Goal: Task Accomplishment & Management: Manage account settings

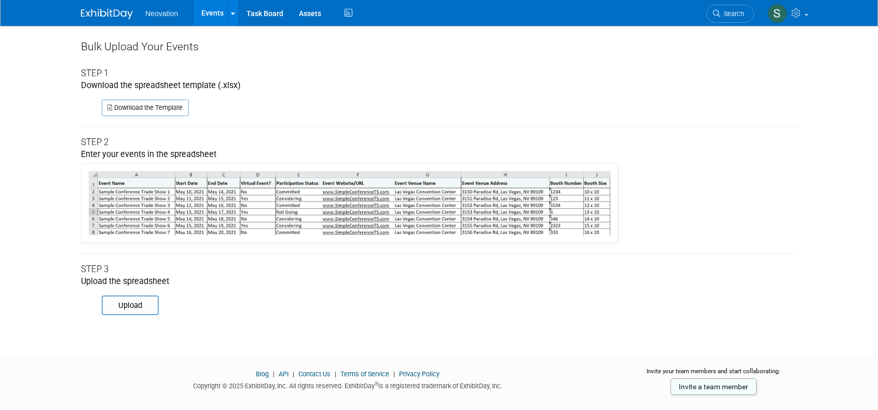
click at [156, 16] on span "Neovation" at bounding box center [161, 13] width 33 height 8
click at [211, 11] on link "Events" at bounding box center [212, 13] width 38 height 26
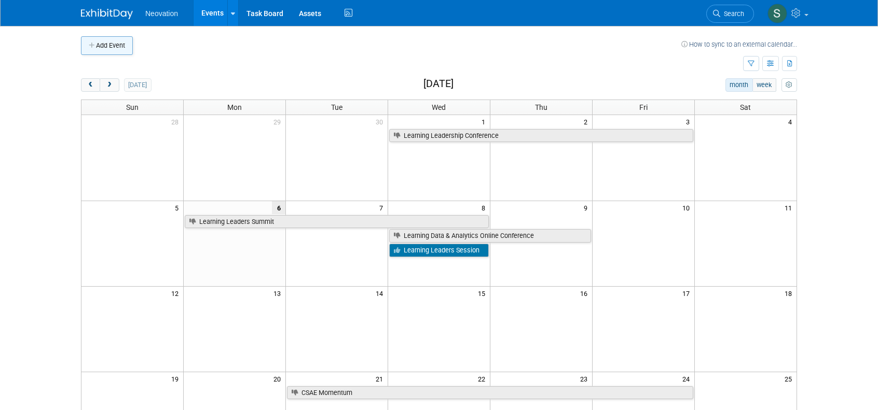
click at [92, 48] on icon "button" at bounding box center [92, 46] width 7 height 7
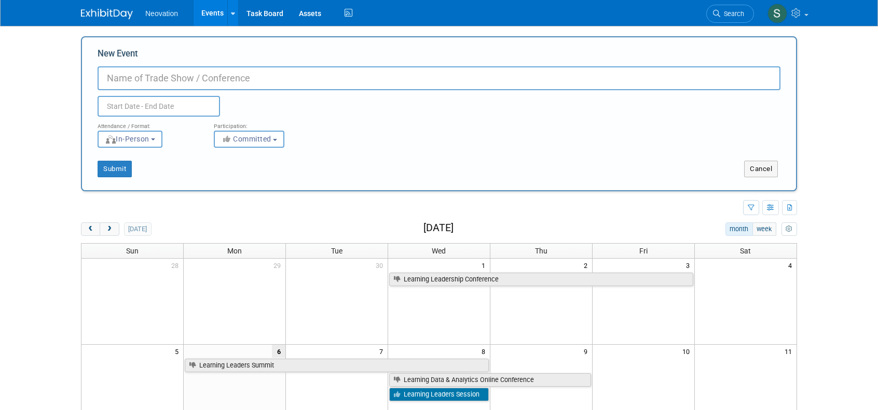
click at [130, 80] on input "New Event" at bounding box center [439, 78] width 683 height 24
type input "MB Public Procurement Event"
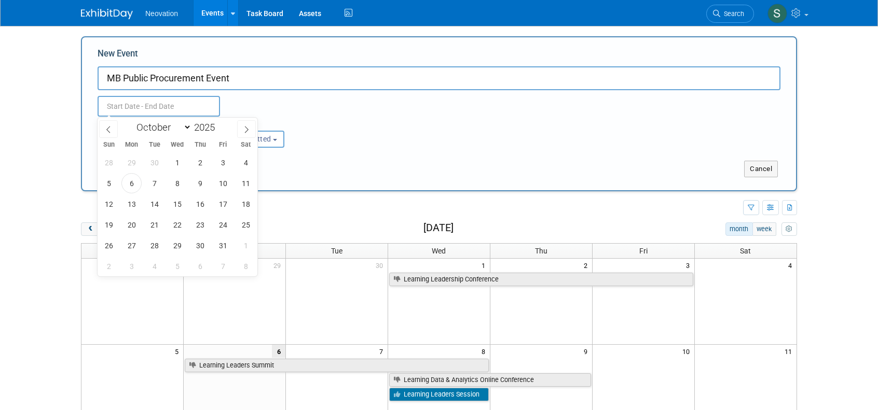
click at [119, 104] on input "text" at bounding box center [159, 106] width 122 height 21
click at [151, 204] on span "14" at bounding box center [154, 204] width 20 height 20
type input "[DATE] to [DATE]"
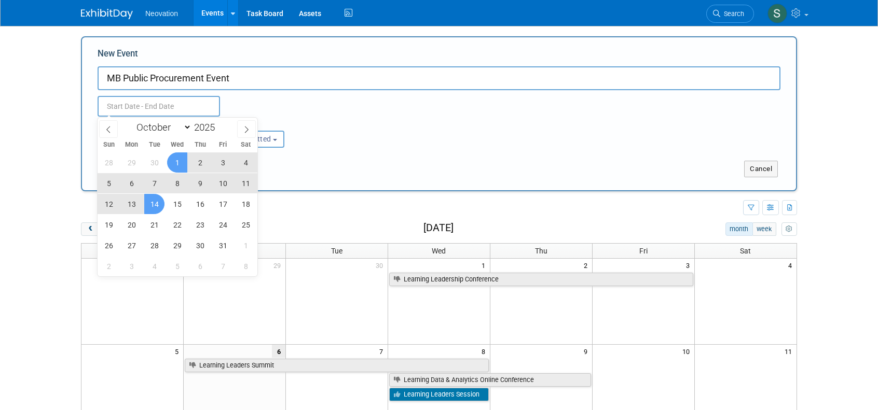
type input "[DATE] to [DATE]"
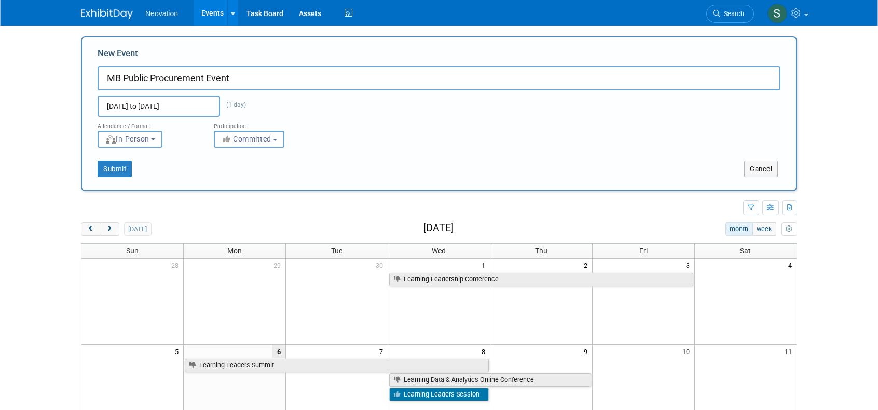
click at [304, 107] on div "Oct 14, 2025 to Oct 14, 2025 (1 day) Duplicate Event Warning" at bounding box center [439, 103] width 698 height 26
drag, startPoint x: 93, startPoint y: 173, endPoint x: 132, endPoint y: 164, distance: 40.3
click at [132, 164] on div "Submit" at bounding box center [230, 169] width 297 height 17
drag, startPoint x: 107, startPoint y: 172, endPoint x: 117, endPoint y: 169, distance: 10.3
click at [117, 169] on button "Submit" at bounding box center [115, 169] width 34 height 17
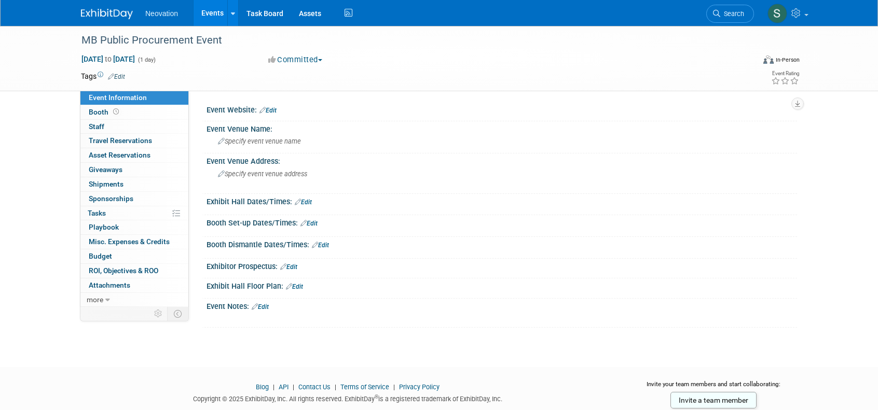
click at [119, 76] on link "Edit" at bounding box center [116, 76] width 17 height 7
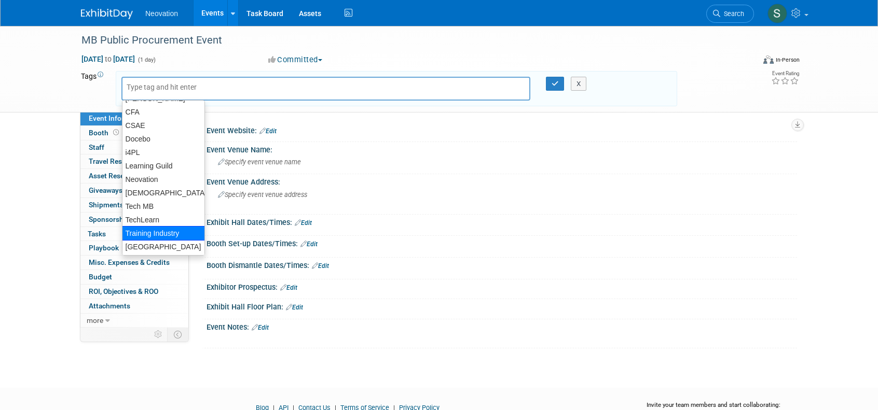
scroll to position [11, 0]
click at [147, 245] on div "[GEOGRAPHIC_DATA]" at bounding box center [163, 247] width 83 height 15
type input "[GEOGRAPHIC_DATA]"
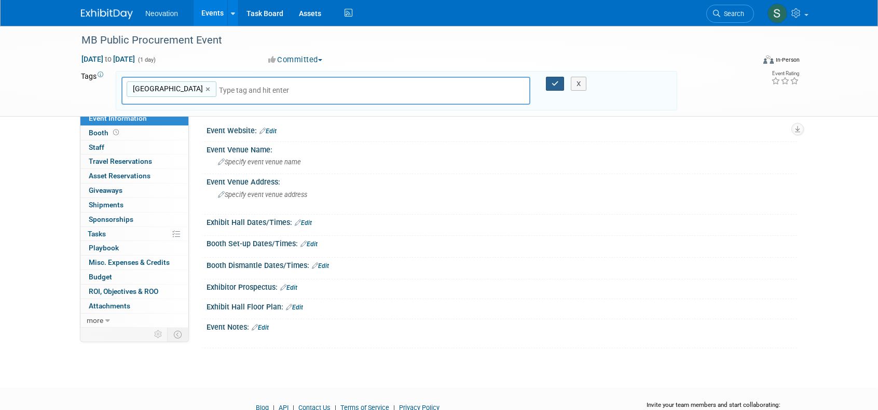
click at [554, 84] on icon "button" at bounding box center [554, 83] width 7 height 7
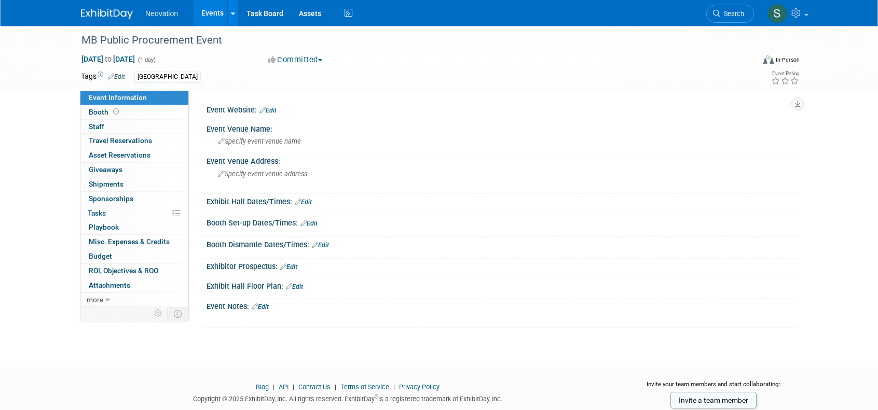
click at [271, 109] on link "Edit" at bounding box center [267, 110] width 17 height 7
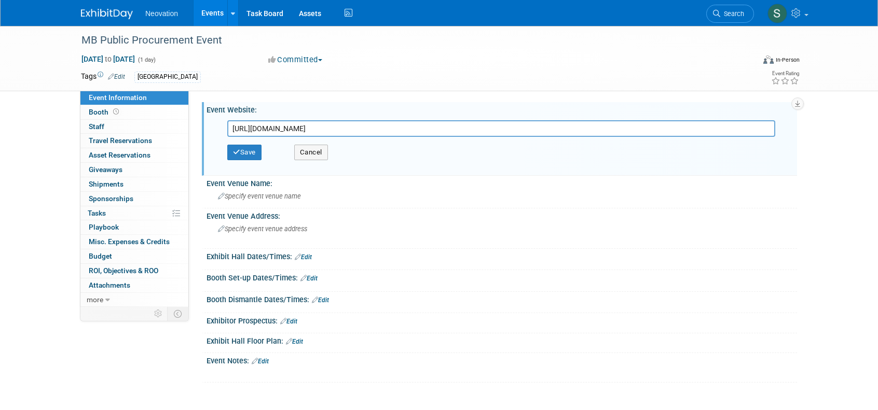
scroll to position [0, 174]
type input "[URL][DOMAIN_NAME]"
click at [251, 154] on button "Save" at bounding box center [244, 153] width 34 height 16
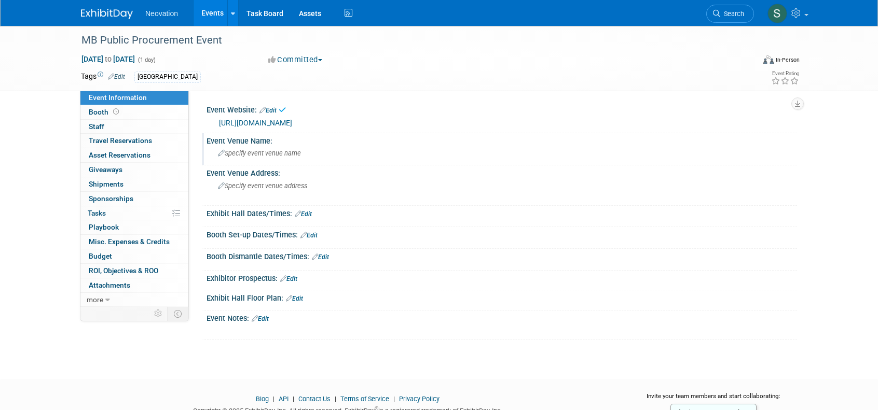
click at [256, 157] on span "Specify event venue name" at bounding box center [259, 153] width 83 height 8
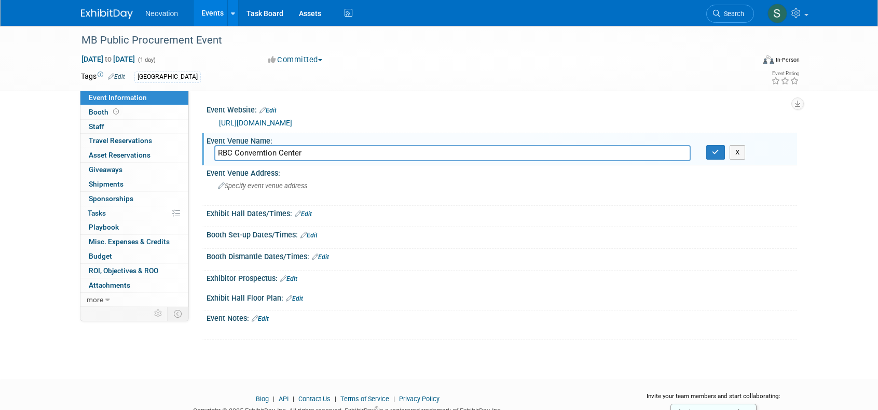
type input "RBC Converntion Center"
click at [271, 219] on div "Exhibit Hall Dates/Times: Edit" at bounding box center [501, 212] width 590 height 13
click at [306, 218] on link "Edit" at bounding box center [303, 214] width 17 height 7
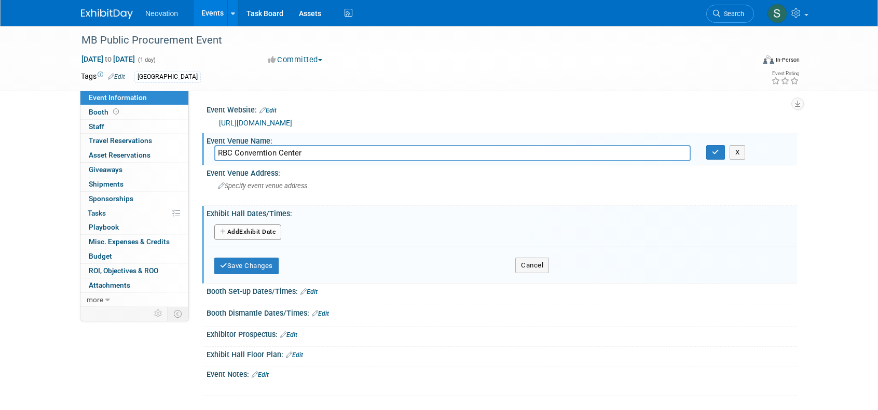
click at [254, 240] on button "Add Another Exhibit Date" at bounding box center [247, 233] width 67 height 16
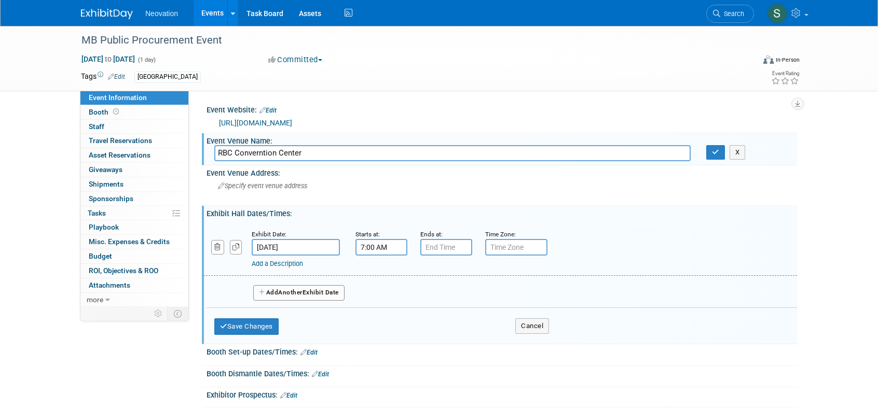
click at [371, 254] on input "7:00 AM" at bounding box center [381, 247] width 52 height 17
click at [380, 282] on span at bounding box center [379, 273] width 18 height 18
type input "8:00 AM"
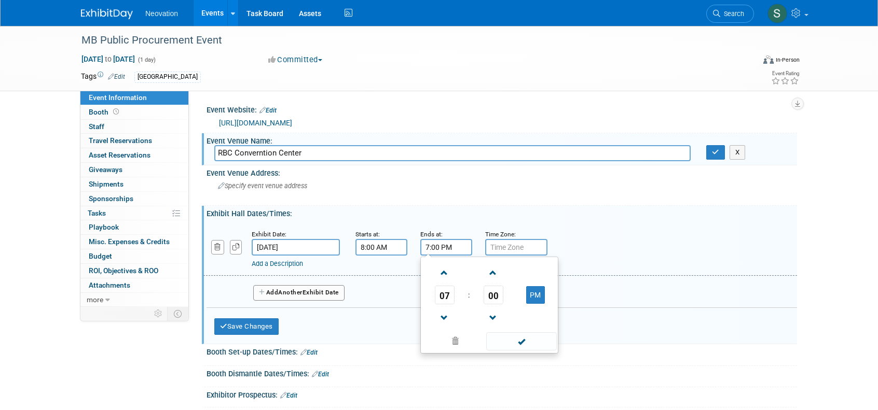
click at [447, 252] on input "7:00 PM" at bounding box center [446, 247] width 52 height 17
click at [442, 323] on span at bounding box center [444, 318] width 18 height 18
click at [442, 324] on span at bounding box center [444, 318] width 18 height 18
click at [442, 325] on span at bounding box center [444, 318] width 18 height 18
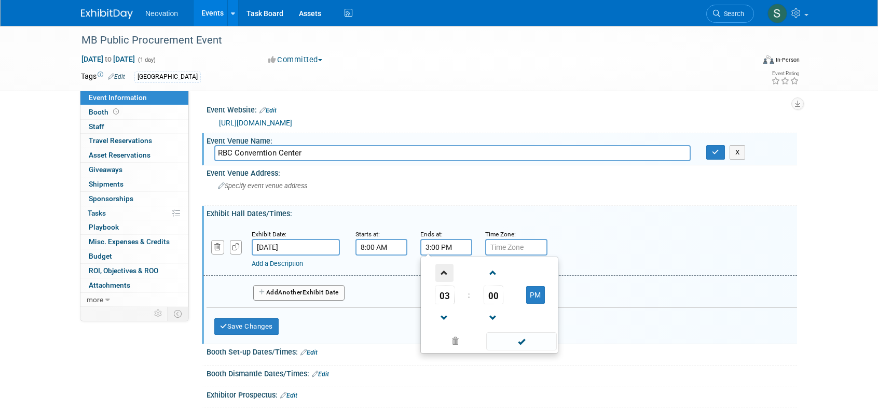
click at [443, 282] on span at bounding box center [444, 273] width 18 height 18
click at [532, 299] on button "PM" at bounding box center [535, 295] width 19 height 18
click at [530, 297] on button "AM" at bounding box center [535, 295] width 19 height 18
type input "4:00 PM"
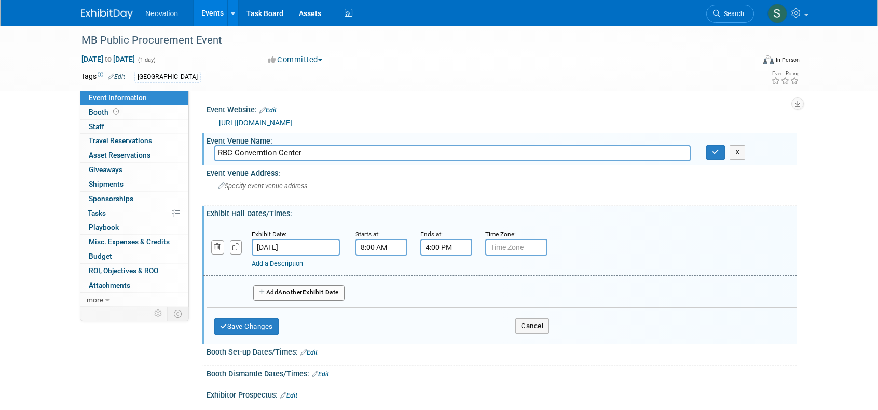
click at [592, 250] on div "Add a Description Description:" at bounding box center [500, 249] width 609 height 40
click at [528, 256] on input "text" at bounding box center [516, 247] width 62 height 17
type input "Central"
click at [386, 203] on div "Specify event venue address" at bounding box center [329, 190] width 246 height 25
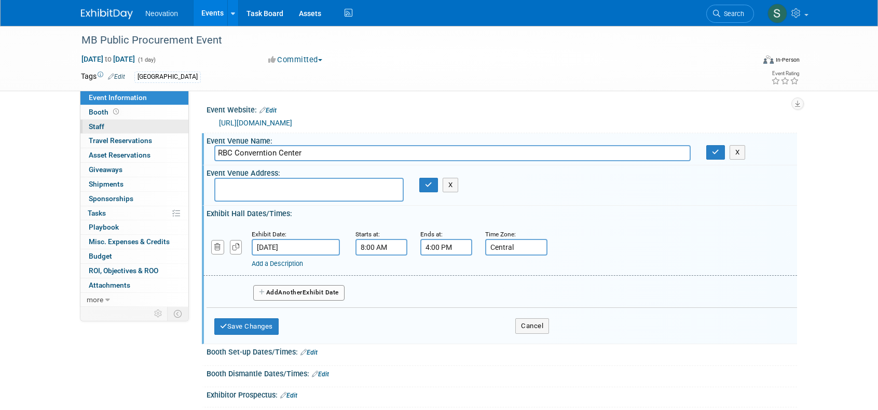
click at [101, 121] on link "0 Staff 0" at bounding box center [134, 127] width 108 height 14
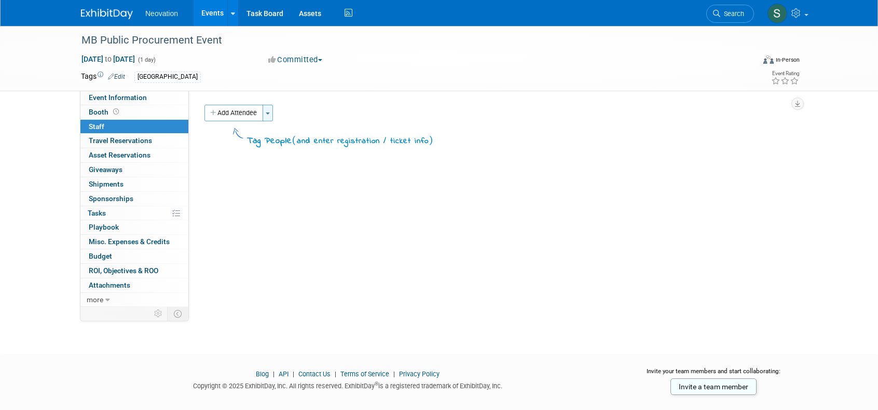
click at [269, 113] on span "button" at bounding box center [268, 114] width 4 height 2
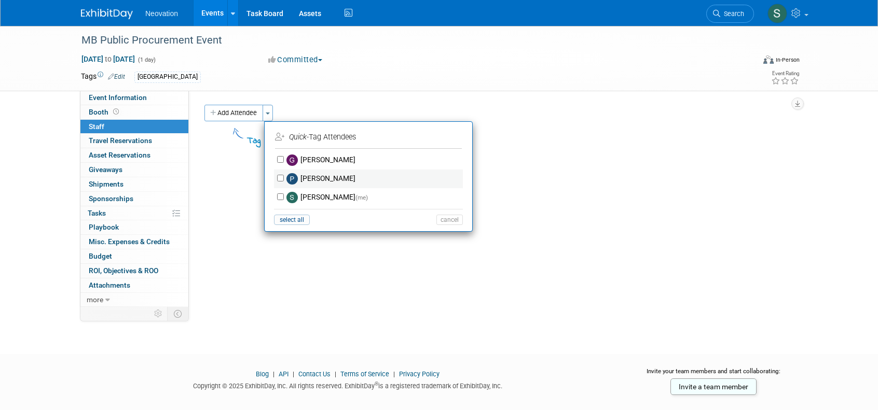
click at [305, 178] on label "[PERSON_NAME]" at bounding box center [375, 179] width 183 height 19
click at [284, 178] on input "[PERSON_NAME]" at bounding box center [280, 178] width 7 height 7
click at [457, 51] on div "MB Public Procurement Event" at bounding box center [409, 40] width 673 height 28
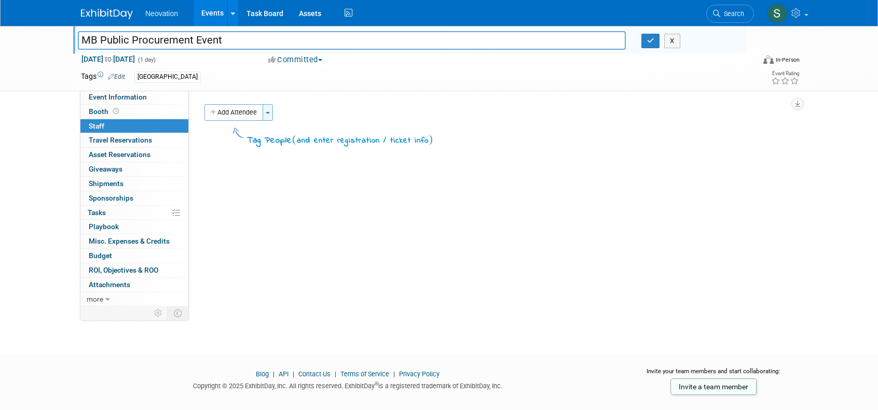
click at [269, 110] on button "Toggle Dropdown" at bounding box center [267, 112] width 10 height 17
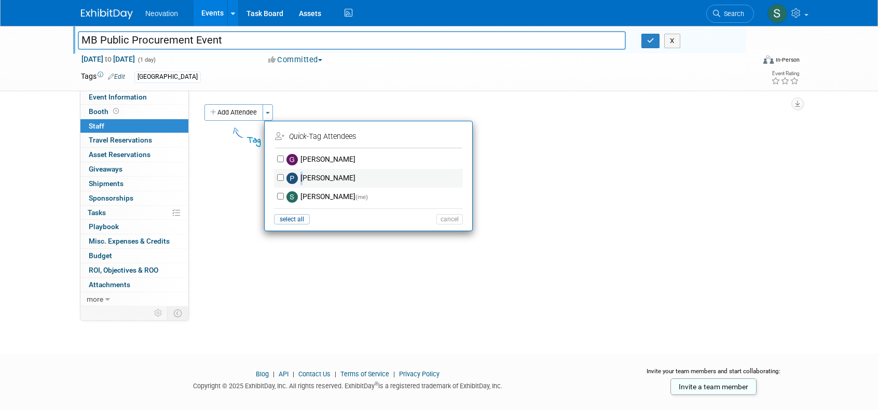
drag, startPoint x: 303, startPoint y: 174, endPoint x: 322, endPoint y: 175, distance: 18.7
click at [306, 175] on label "[PERSON_NAME]" at bounding box center [375, 178] width 183 height 19
click at [280, 175] on div "[PERSON_NAME]" at bounding box center [368, 178] width 189 height 19
click at [280, 175] on input "[PERSON_NAME]" at bounding box center [280, 177] width 7 height 7
checkbox input "true"
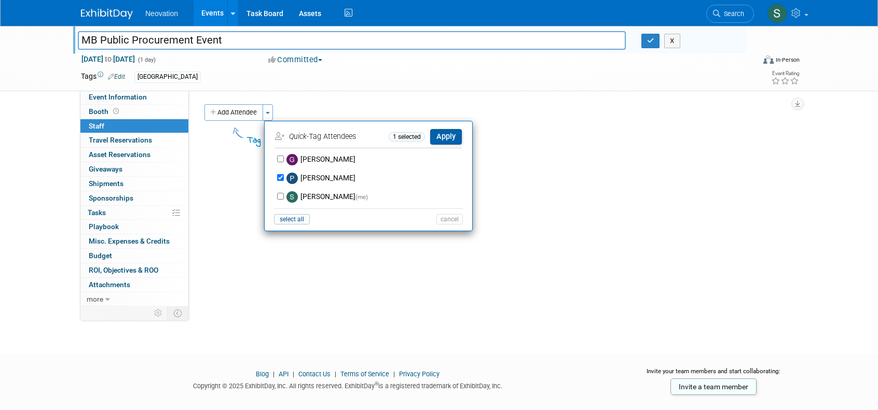
click at [445, 134] on button "Apply" at bounding box center [446, 136] width 32 height 15
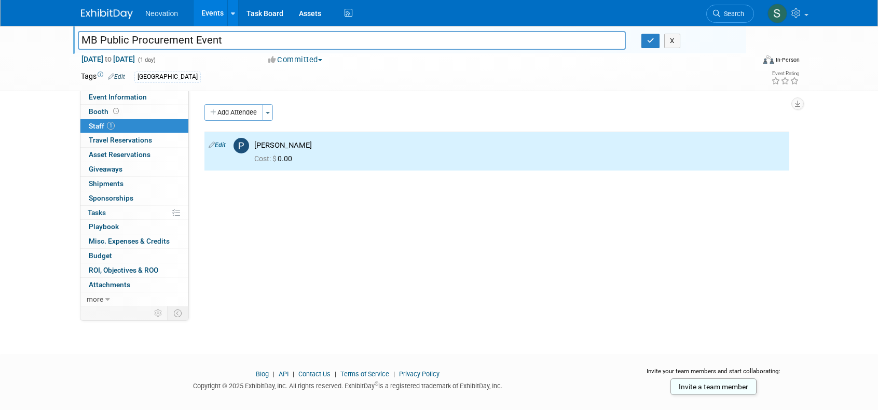
click at [430, 97] on div "Event Website: Edit [URL][DOMAIN_NAME] [URL][DOMAIN_NAME] Save Cancel Event Ven…" at bounding box center [493, 197] width 608 height 214
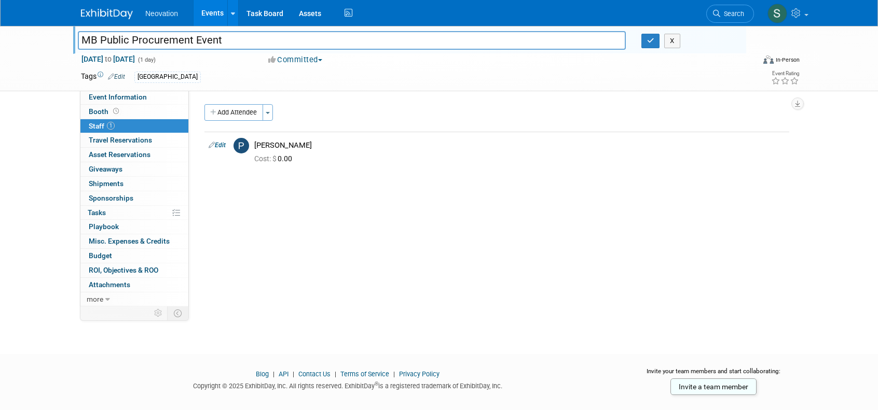
click at [209, 13] on link "Events" at bounding box center [212, 13] width 38 height 26
